Goal: Task Accomplishment & Management: Complete application form

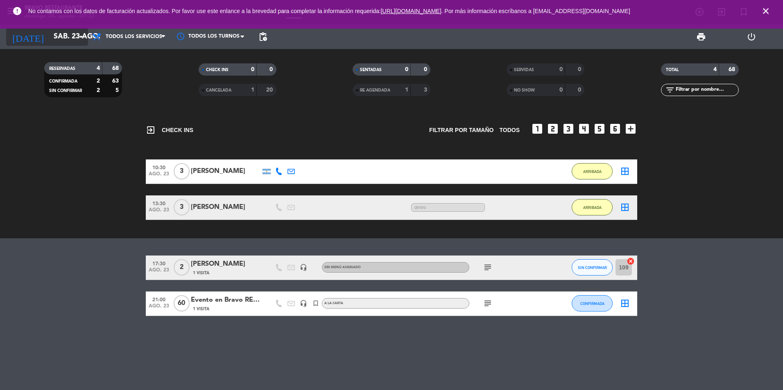
click at [66, 39] on input "sáb. 23 ago." at bounding box center [97, 37] width 95 height 16
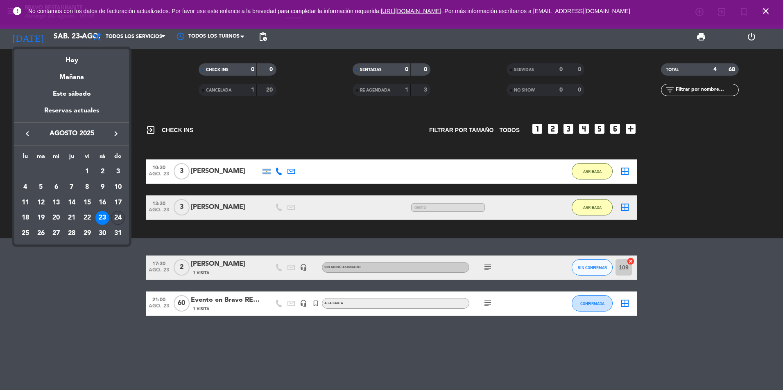
click at [118, 220] on div "24" at bounding box center [118, 218] width 14 height 14
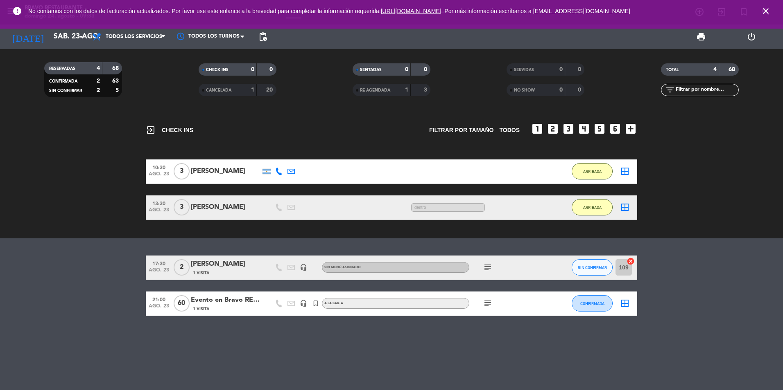
type input "dom. 24 ago."
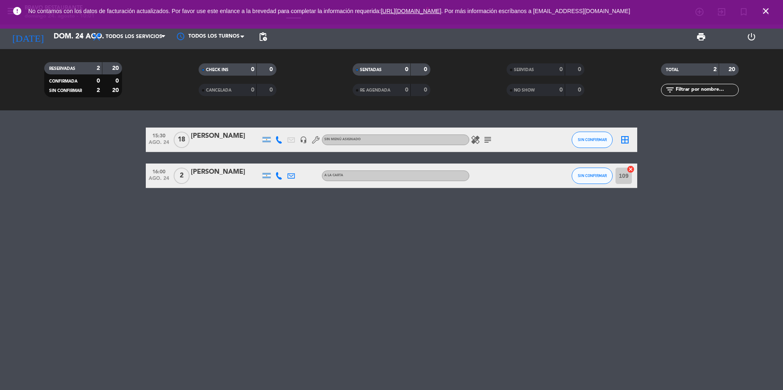
click at [758, 13] on span "close" at bounding box center [765, 11] width 22 height 22
click at [763, 13] on icon "close" at bounding box center [766, 11] width 10 height 10
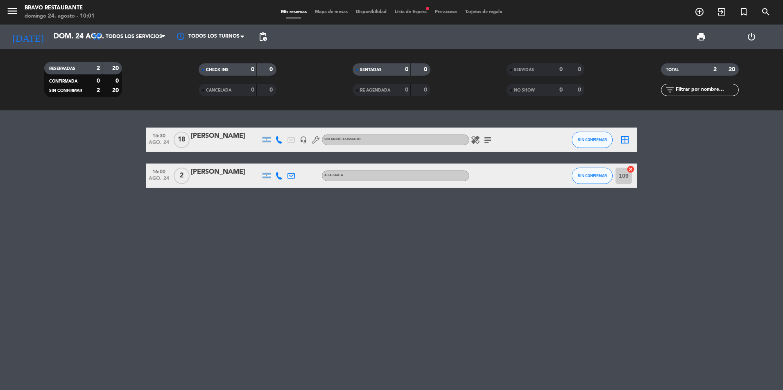
click at [419, 14] on span "Lista de Espera fiber_manual_record" at bounding box center [410, 12] width 40 height 5
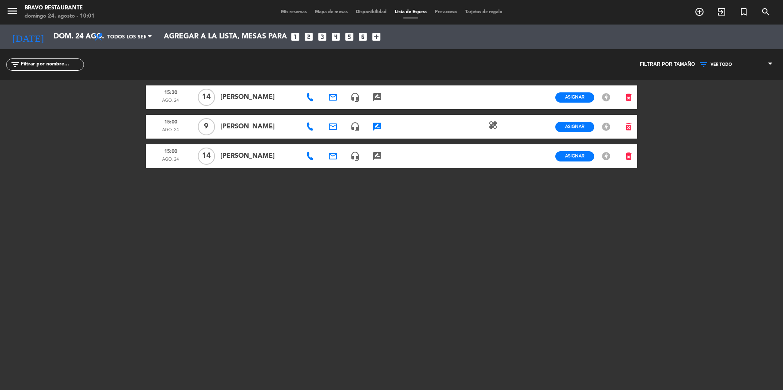
click at [379, 123] on icon "rate_review" at bounding box center [377, 127] width 10 height 10
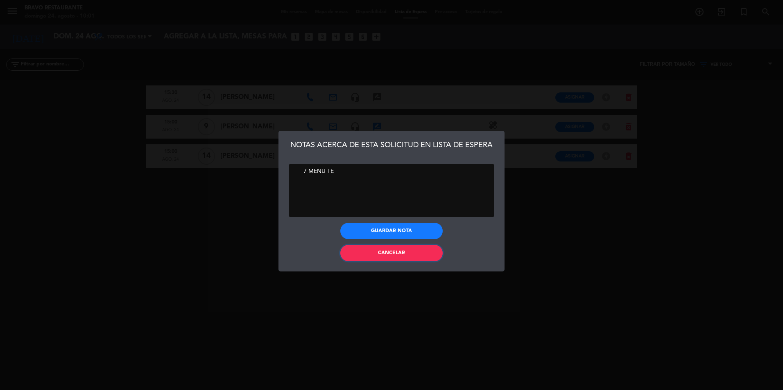
click at [400, 251] on span "Cancelar" at bounding box center [391, 253] width 27 height 5
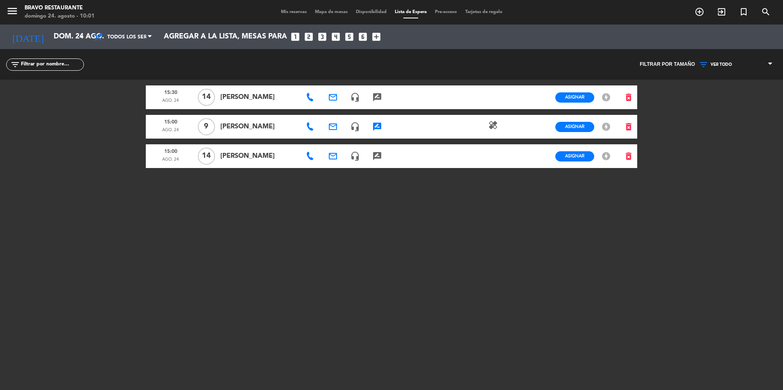
click at [288, 9] on div "Mis reservas Mapa de mesas Disponibilidad Lista de Espera Pre-acceso Tarjetas d…" at bounding box center [392, 12] width 230 height 7
click at [288, 11] on span "Mis reservas" at bounding box center [294, 12] width 34 height 5
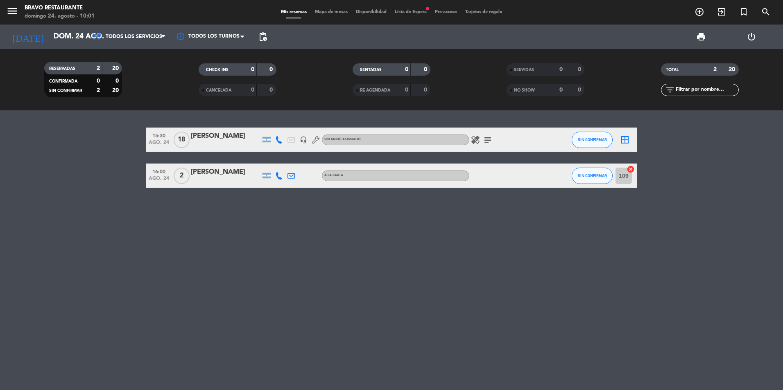
click at [484, 137] on icon "subject" at bounding box center [488, 140] width 10 height 10
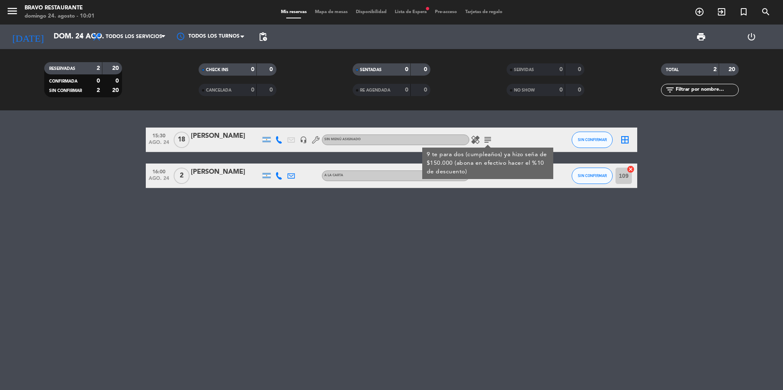
click at [490, 141] on icon "subject" at bounding box center [488, 140] width 10 height 10
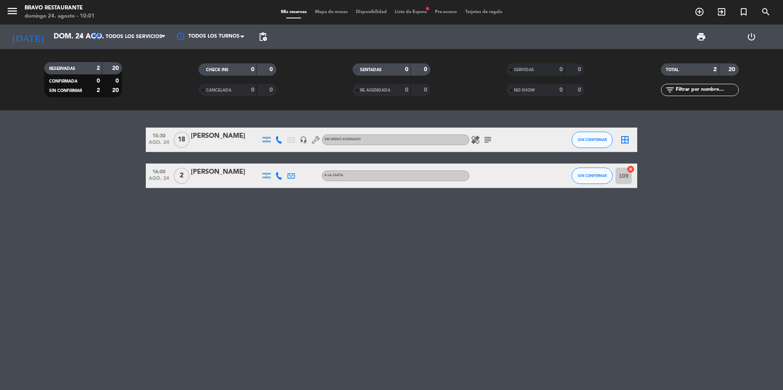
click at [422, 7] on div "menu Bravo Restaurante [PERSON_NAME] 24. [PERSON_NAME] - 10:01 Mis reservas Map…" at bounding box center [391, 12] width 783 height 25
click at [422, 9] on div "Mis reservas Mapa de mesas Disponibilidad Lista de Espera fiber_manual_record P…" at bounding box center [392, 12] width 230 height 7
click at [420, 14] on span "Lista de Espera fiber_manual_record" at bounding box center [410, 12] width 40 height 5
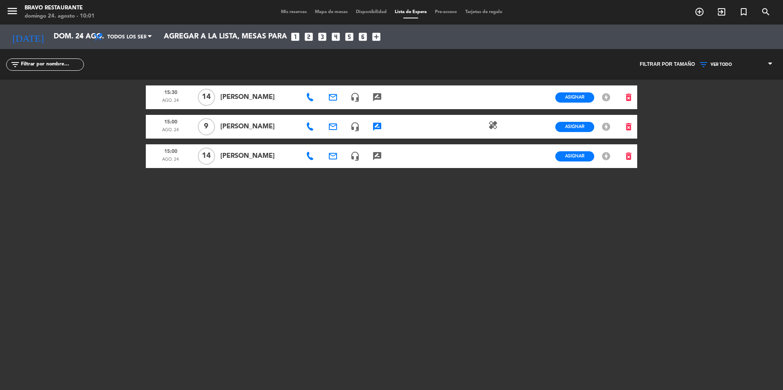
click at [296, 12] on span "Mis reservas" at bounding box center [294, 12] width 34 height 5
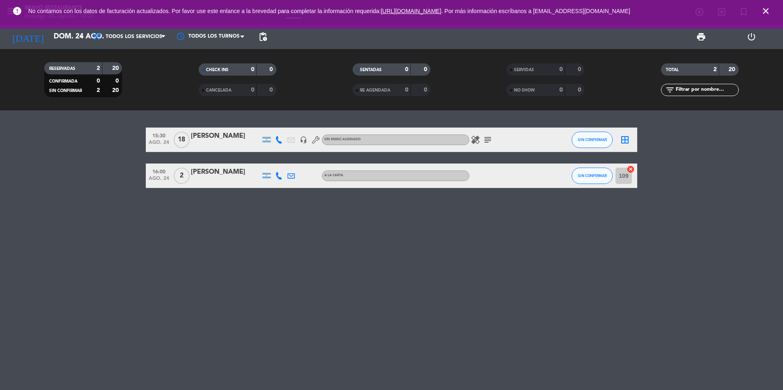
click at [291, 266] on div "15:30 ago. 24 18 [PERSON_NAME] headset_mic Sin menú asignado healing subject SI…" at bounding box center [391, 251] width 783 height 280
click at [760, 11] on span "close" at bounding box center [765, 11] width 22 height 22
click at [764, 10] on icon "close" at bounding box center [766, 11] width 10 height 10
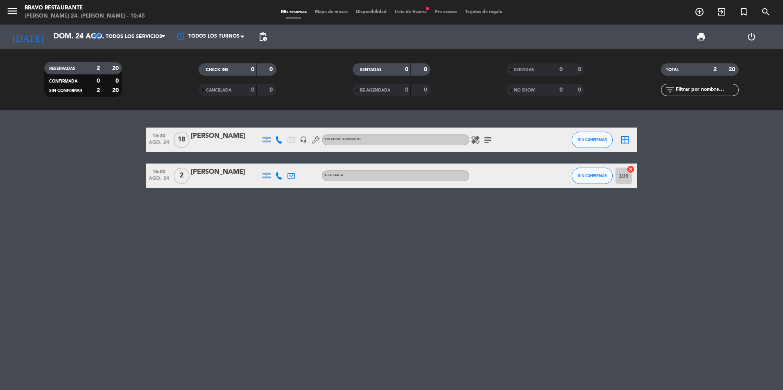
click at [399, 13] on span "Lista de Espera fiber_manual_record" at bounding box center [410, 12] width 40 height 5
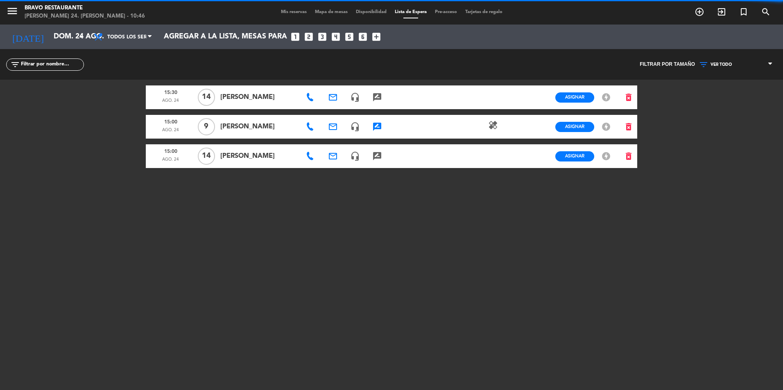
click at [302, 11] on span "Mis reservas" at bounding box center [294, 12] width 34 height 5
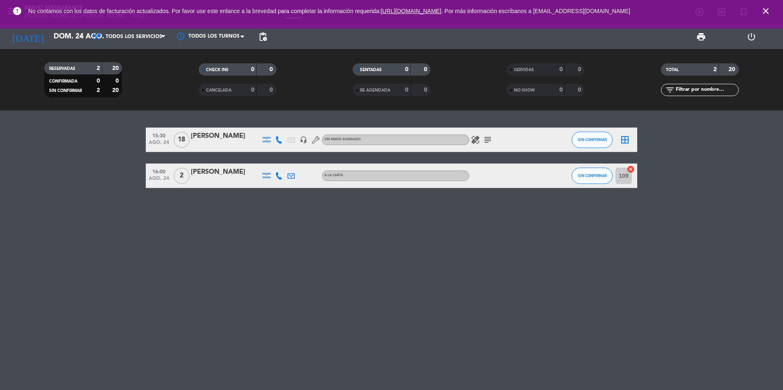
click at [490, 140] on icon "subject" at bounding box center [488, 140] width 10 height 10
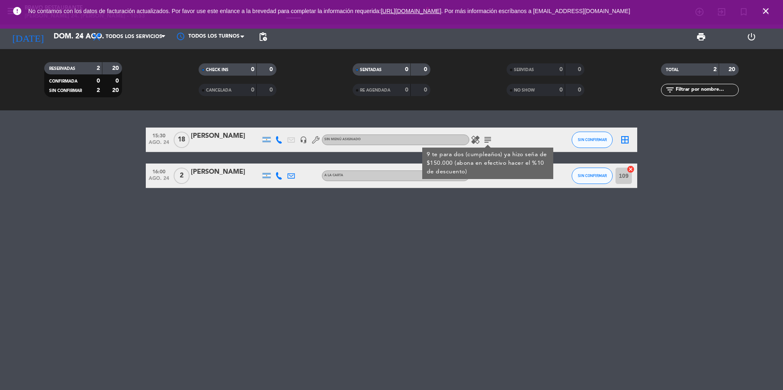
drag, startPoint x: 342, startPoint y: 237, endPoint x: 336, endPoint y: 227, distance: 11.6
click at [342, 237] on div "15:30 ago. 24 18 [PERSON_NAME] headset_mic Sin menú asignado healing subject 9 …" at bounding box center [391, 251] width 783 height 280
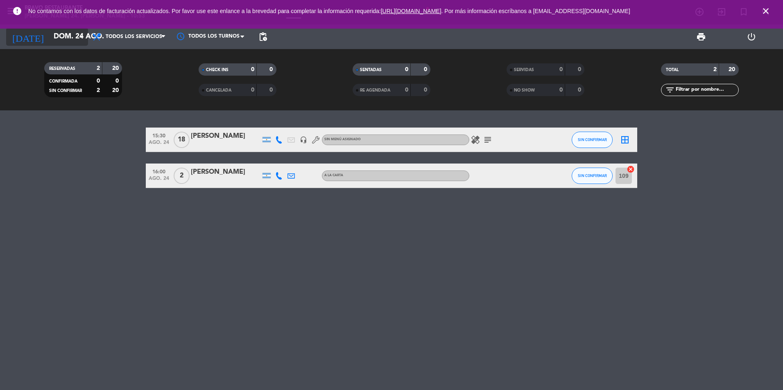
click at [59, 44] on input "dom. 24 ago." at bounding box center [97, 37] width 95 height 16
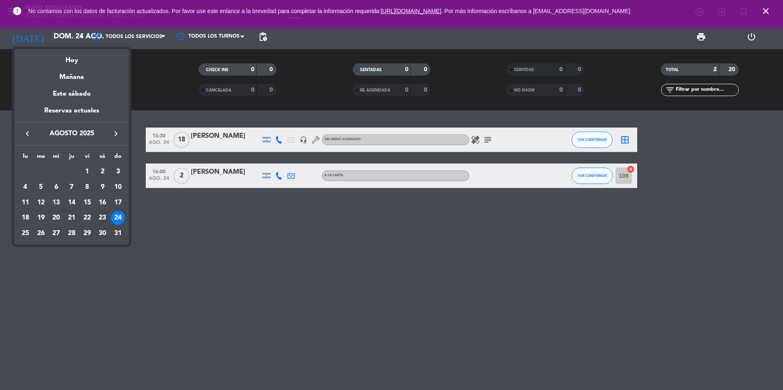
click at [99, 218] on div "23" at bounding box center [102, 218] width 14 height 14
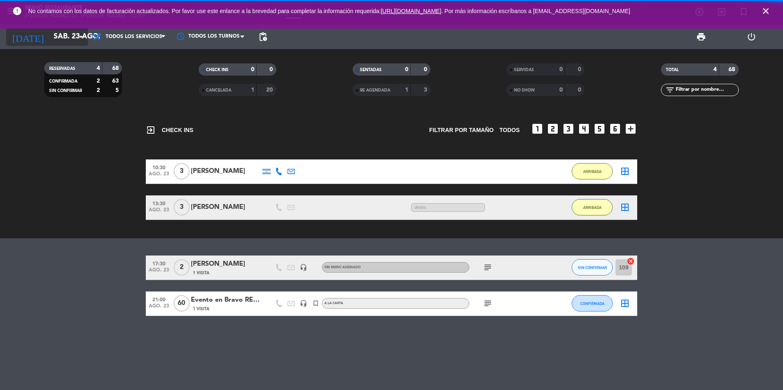
click at [83, 33] on icon "arrow_drop_down" at bounding box center [81, 37] width 10 height 10
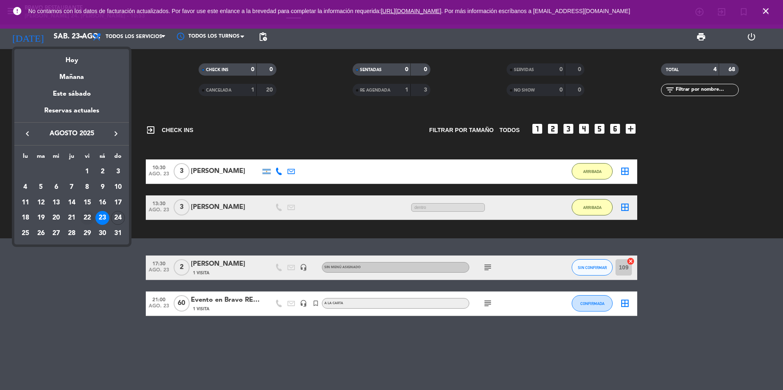
click at [86, 217] on div "22" at bounding box center [87, 218] width 14 height 14
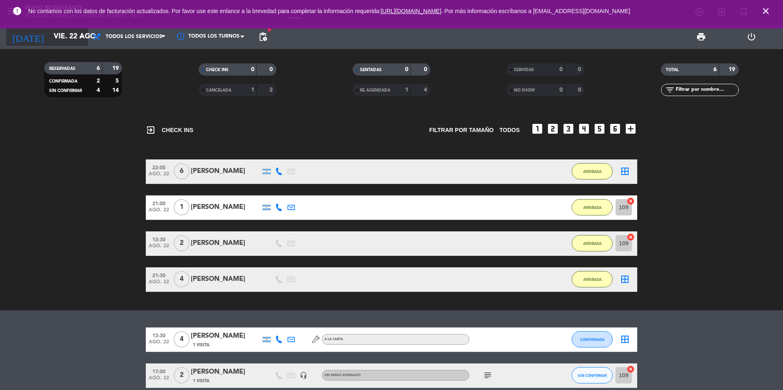
click at [55, 42] on input "vie. 22 ago." at bounding box center [97, 37] width 95 height 16
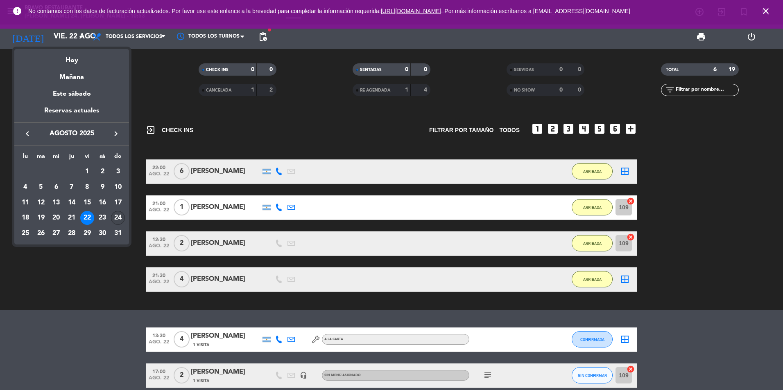
click at [114, 216] on div "24" at bounding box center [118, 218] width 14 height 14
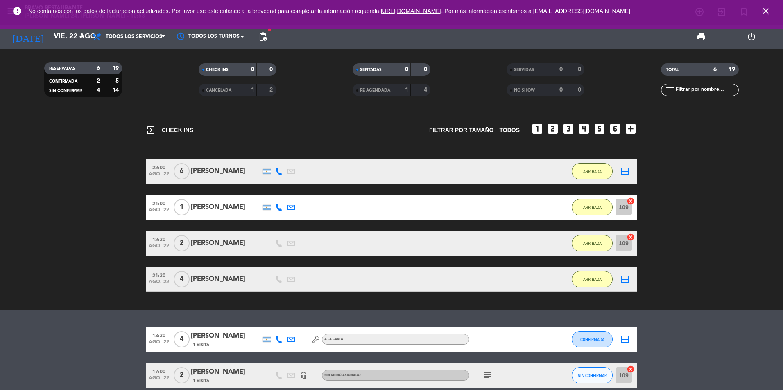
type input "dom. 24 ago."
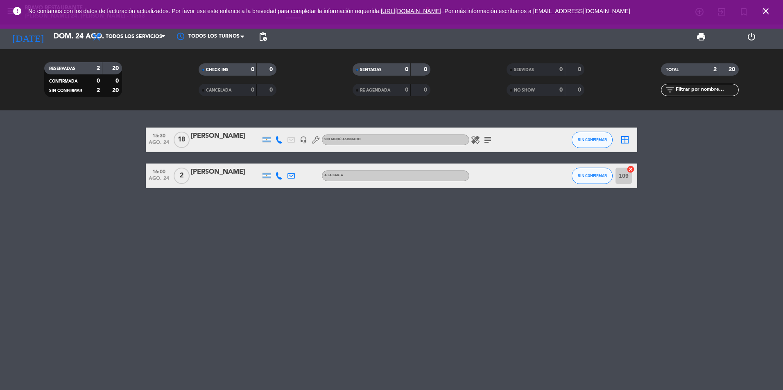
click at [482, 142] on span "subject" at bounding box center [487, 140] width 12 height 10
click at [479, 140] on icon "healing" at bounding box center [475, 140] width 10 height 10
click at [482, 141] on span "subject" at bounding box center [487, 140] width 12 height 10
click at [484, 142] on icon "subject" at bounding box center [488, 140] width 10 height 10
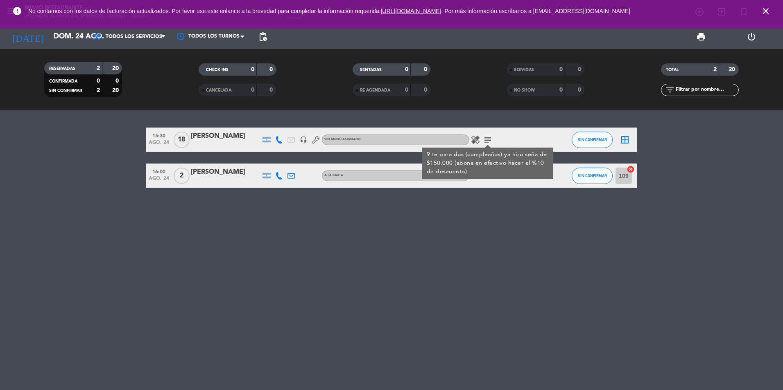
click at [484, 239] on div "15:30 ago. 24 18 [PERSON_NAME] headset_mic Sin menú asignado healing subject 9 …" at bounding box center [391, 251] width 783 height 280
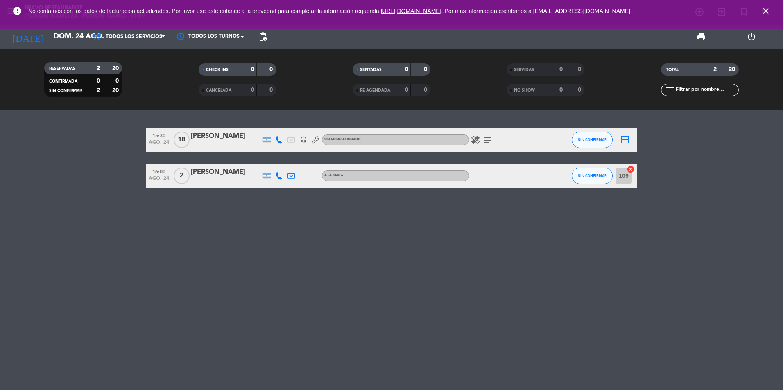
click at [768, 12] on icon "close" at bounding box center [766, 11] width 10 height 10
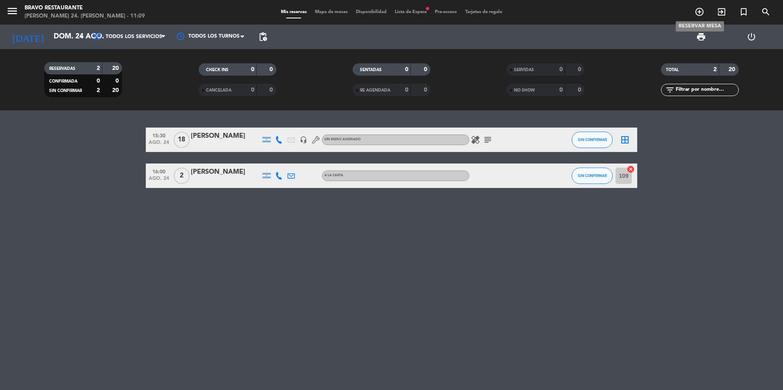
click at [701, 14] on icon "add_circle_outline" at bounding box center [699, 12] width 10 height 10
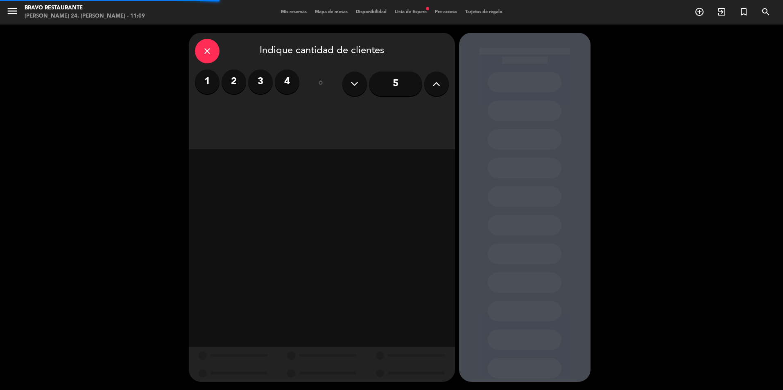
click at [235, 83] on label "2" at bounding box center [233, 82] width 25 height 25
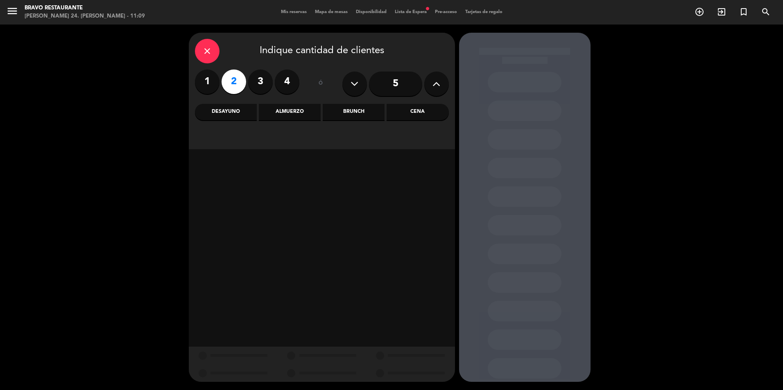
click at [307, 120] on div "Almuerzo" at bounding box center [290, 112] width 62 height 16
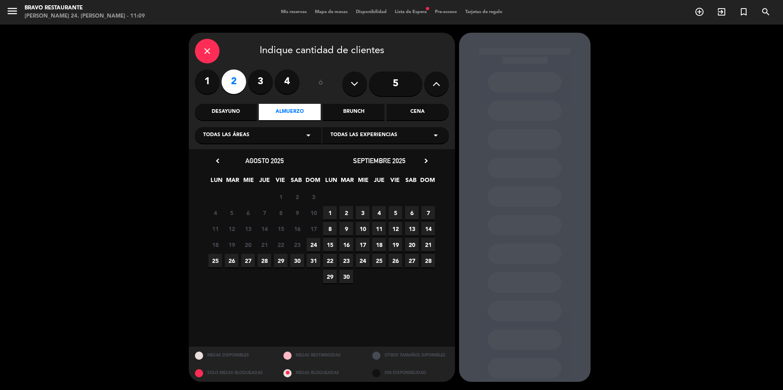
click at [316, 242] on span "24" at bounding box center [314, 245] width 14 height 14
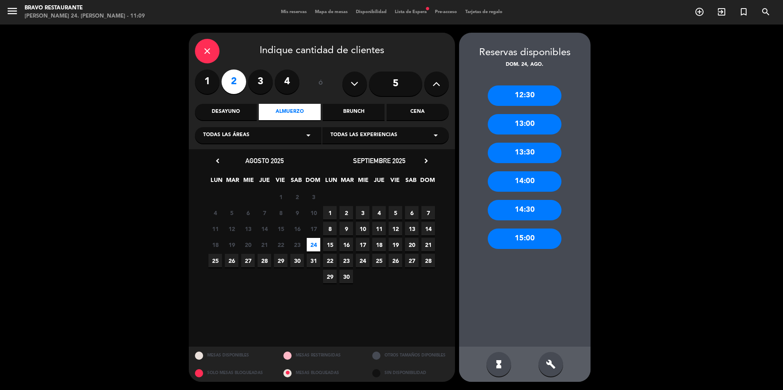
click at [526, 151] on div "13:30" at bounding box center [525, 153] width 74 height 20
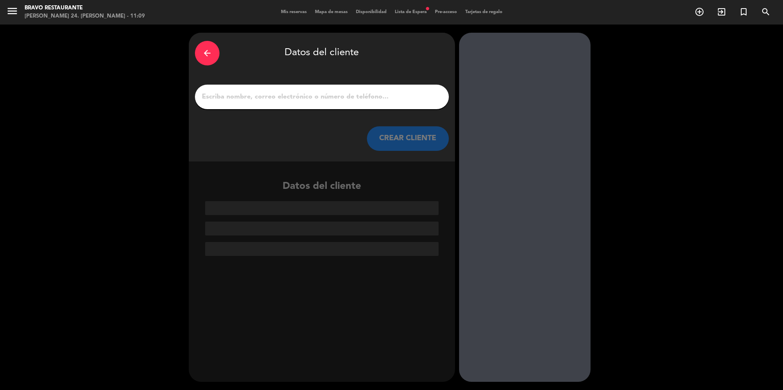
click at [365, 107] on div at bounding box center [322, 97] width 254 height 25
click at [407, 95] on input "1" at bounding box center [322, 96] width 242 height 11
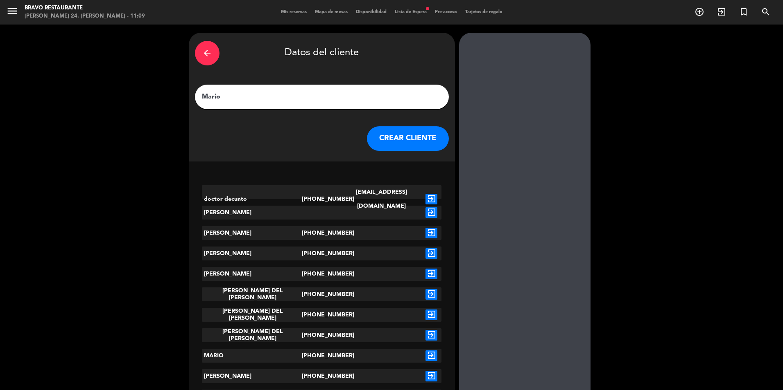
type input "Mario"
click at [409, 134] on button "CREAR CLIENTE" at bounding box center [408, 138] width 82 height 25
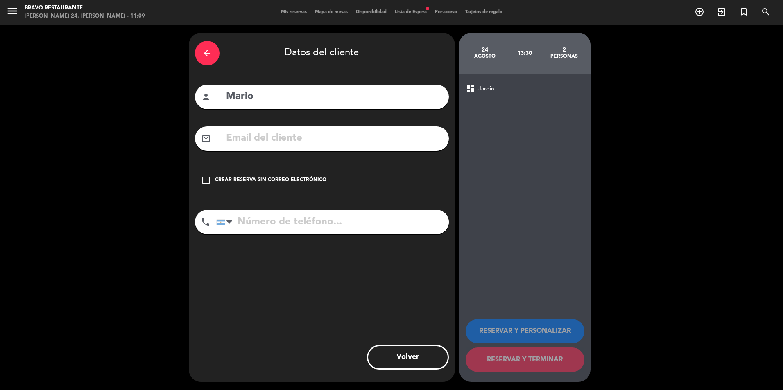
click at [304, 184] on div "Crear reserva sin correo electrónico" at bounding box center [270, 180] width 111 height 8
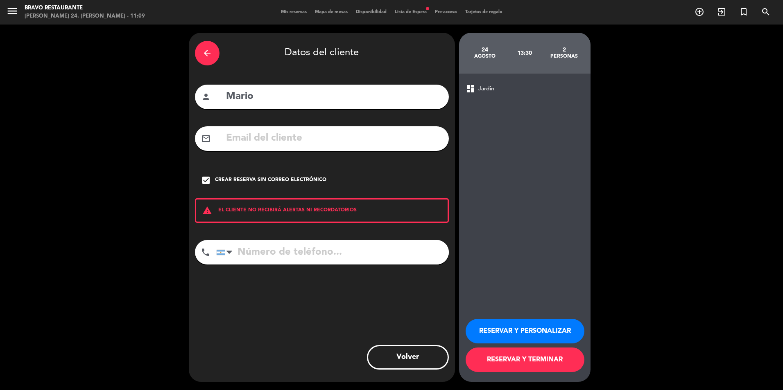
click at [553, 336] on button "RESERVAR Y PERSONALIZAR" at bounding box center [524, 331] width 119 height 25
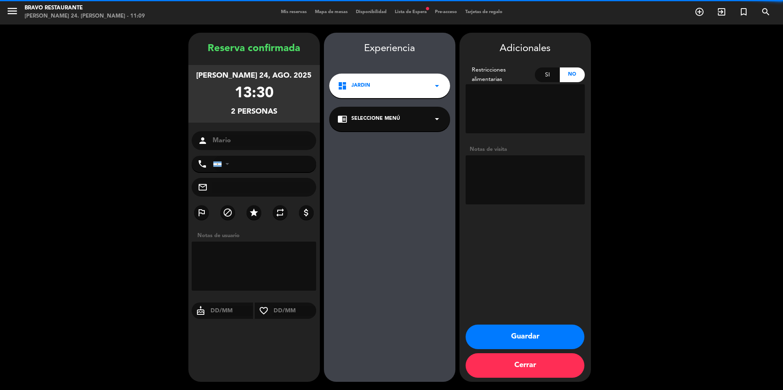
click at [530, 184] on textarea at bounding box center [524, 180] width 119 height 49
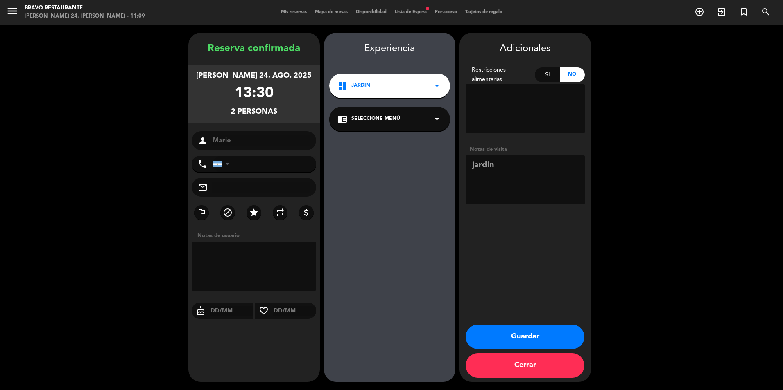
type textarea "jardin"
click at [528, 336] on button "Guardar" at bounding box center [524, 337] width 119 height 25
